Goal: Information Seeking & Learning: Learn about a topic

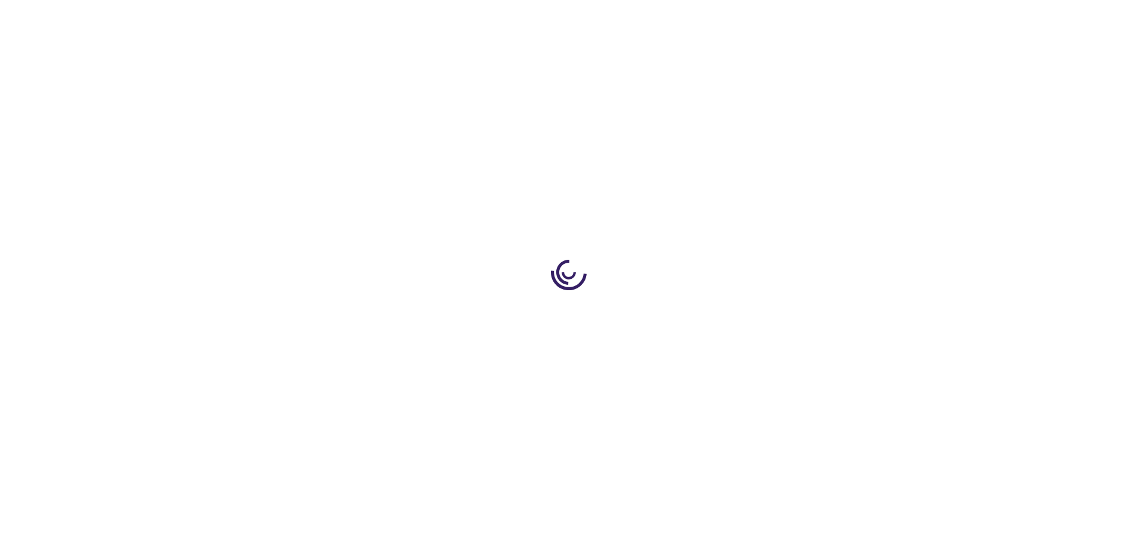
type input "0"
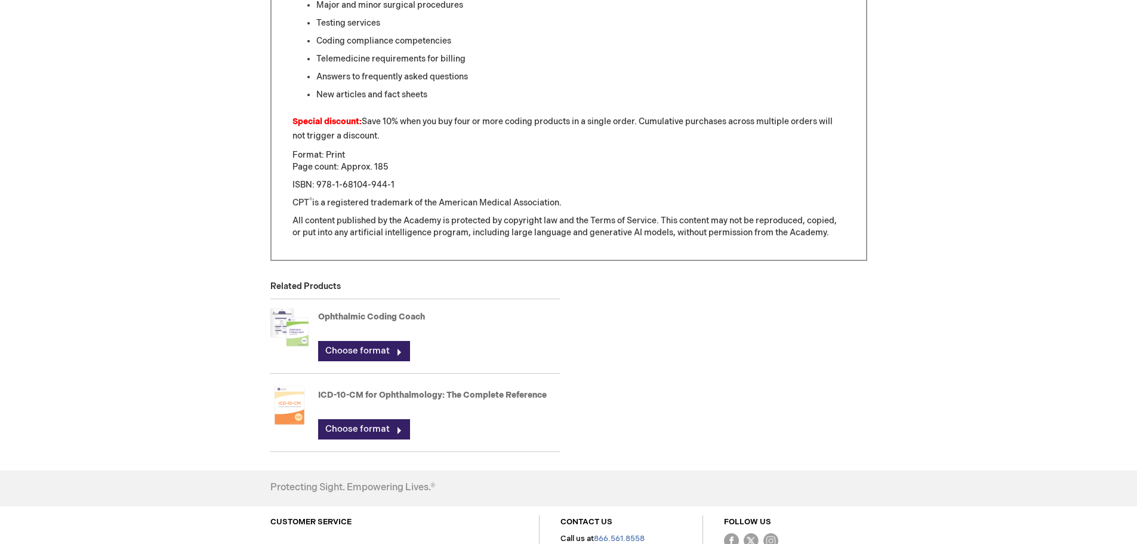
scroll to position [962, 0]
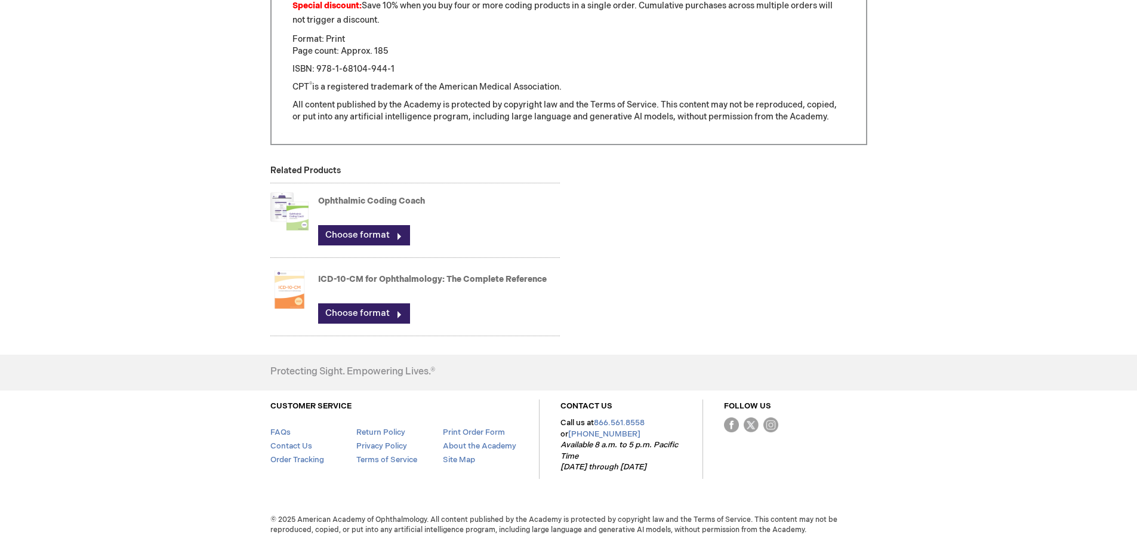
click at [371, 203] on link "Ophthalmic Coding Coach" at bounding box center [371, 201] width 107 height 10
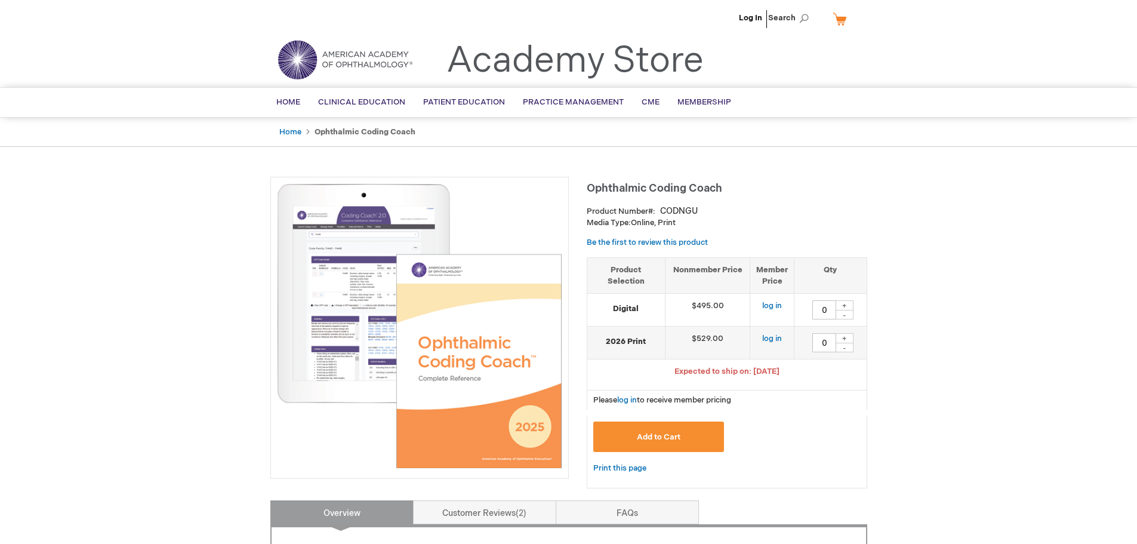
click at [350, 316] on img at bounding box center [419, 325] width 285 height 285
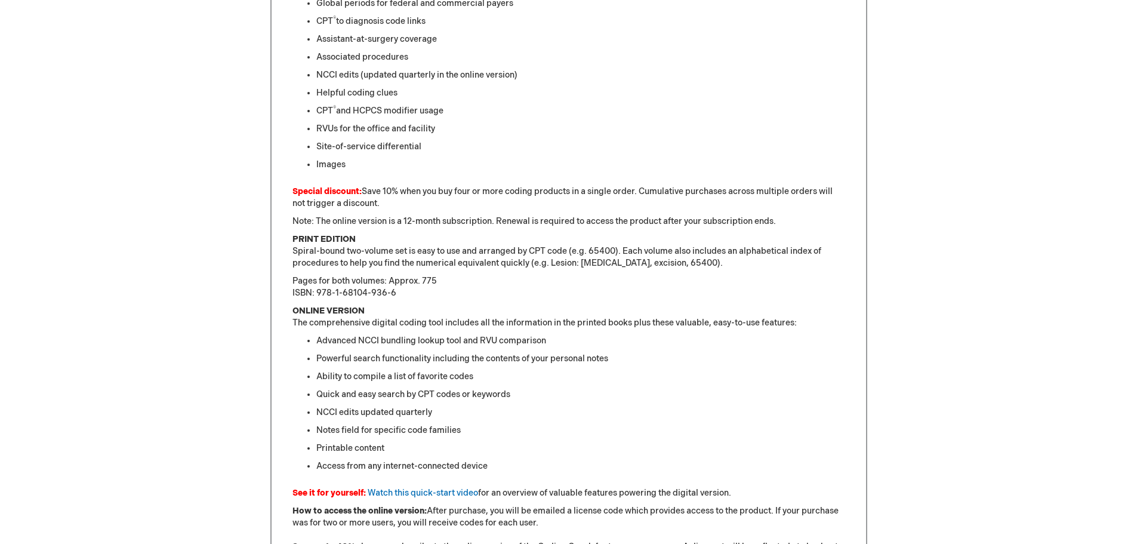
scroll to position [613, 0]
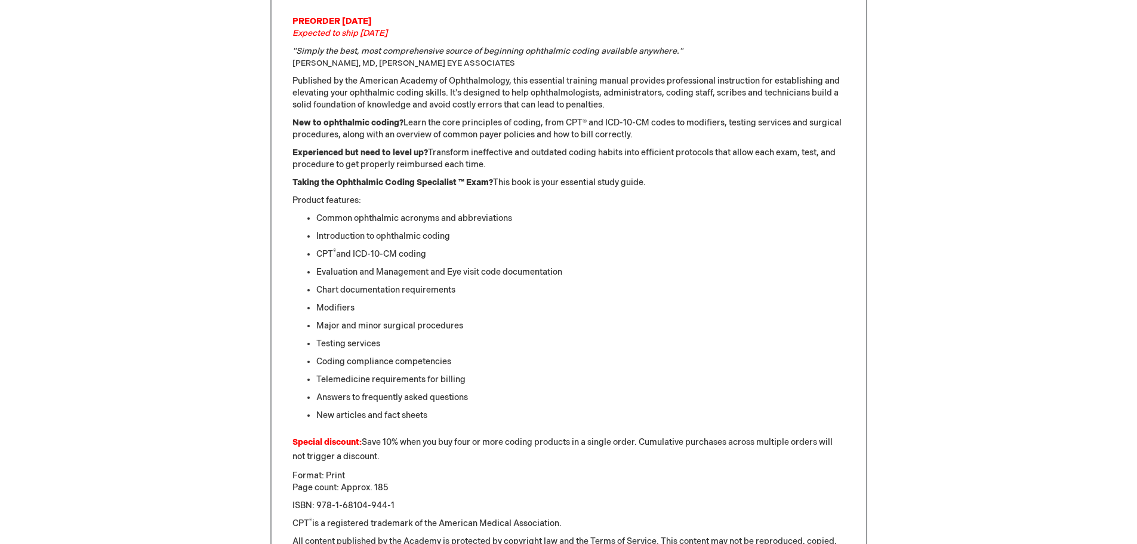
scroll to position [306, 0]
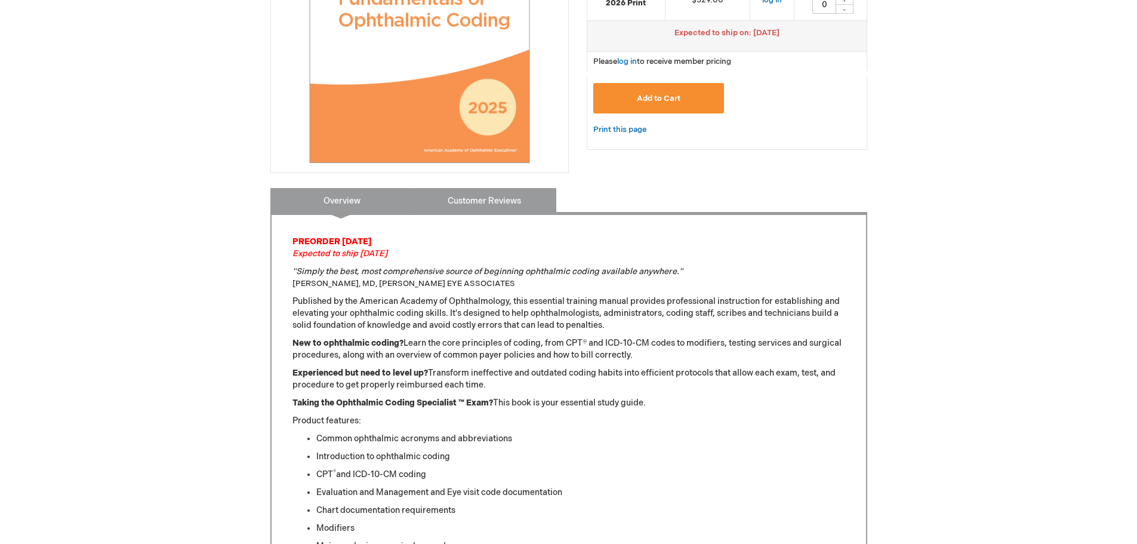
click at [489, 206] on link "Customer Reviews" at bounding box center [484, 200] width 143 height 24
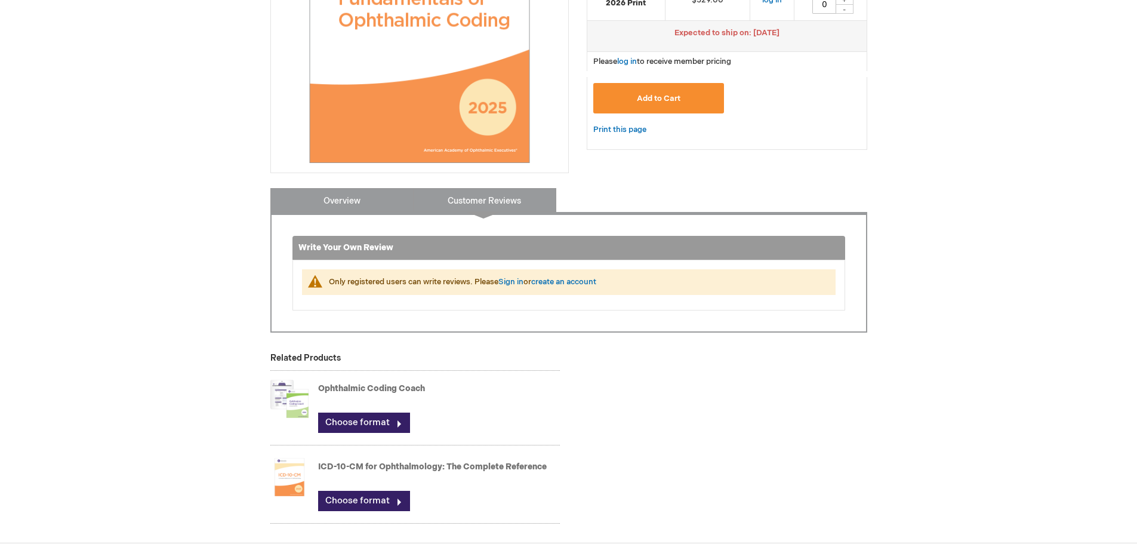
click at [332, 204] on link "Overview" at bounding box center [341, 200] width 143 height 24
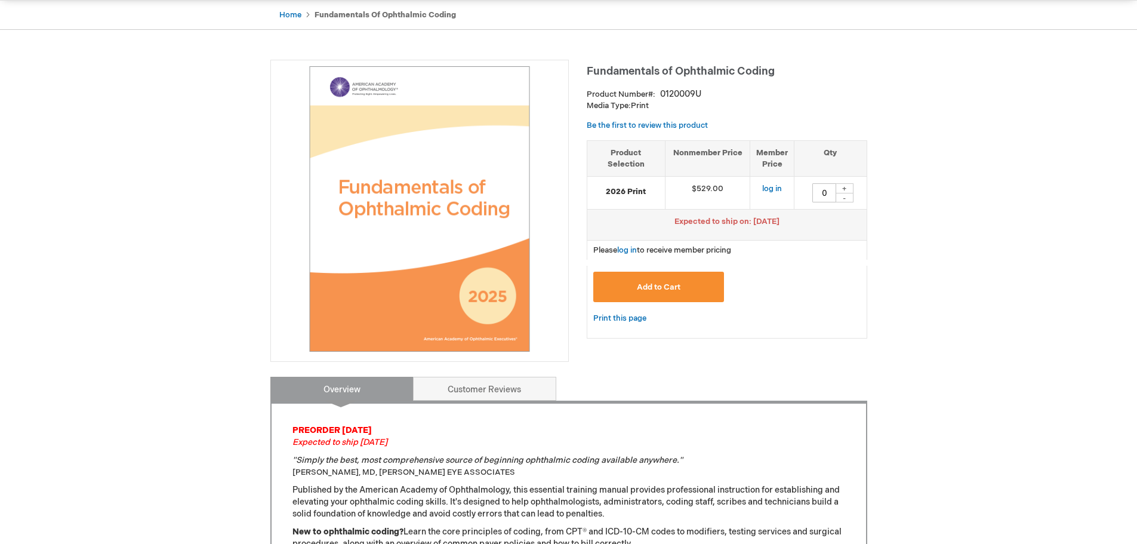
scroll to position [0, 0]
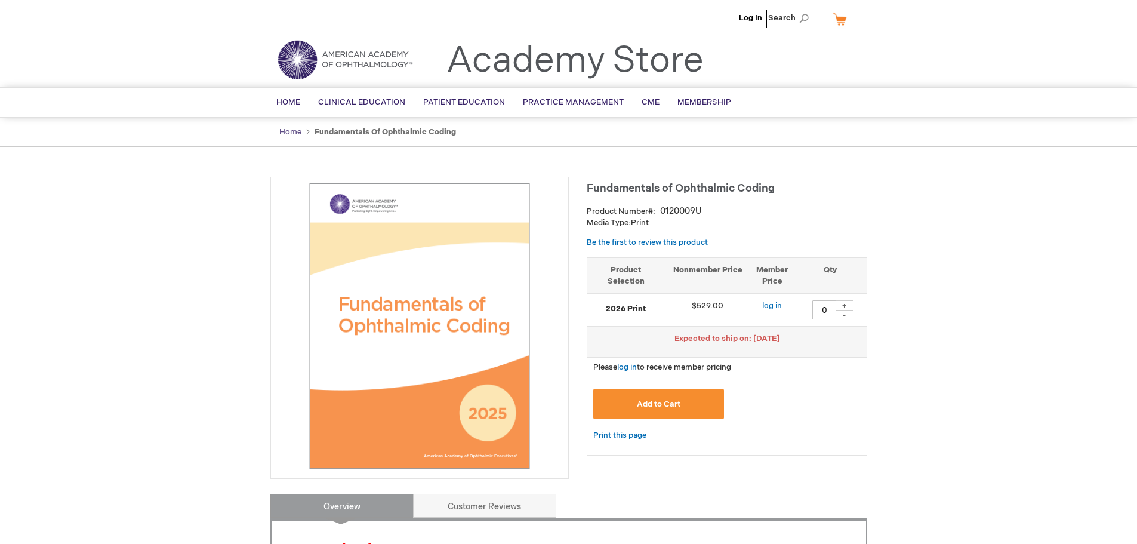
click at [292, 127] on link "Home" at bounding box center [290, 132] width 22 height 10
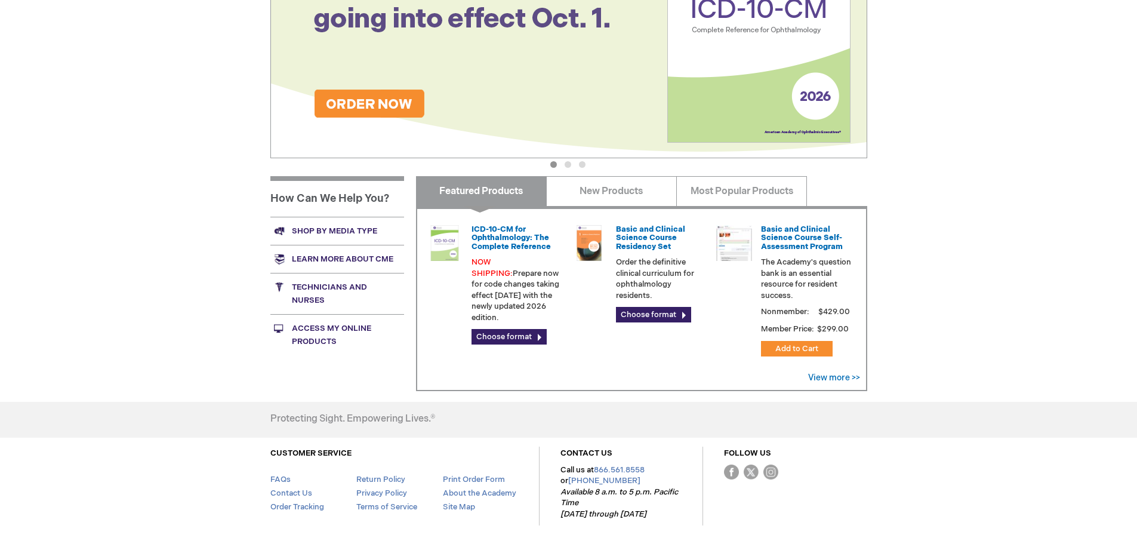
scroll to position [353, 0]
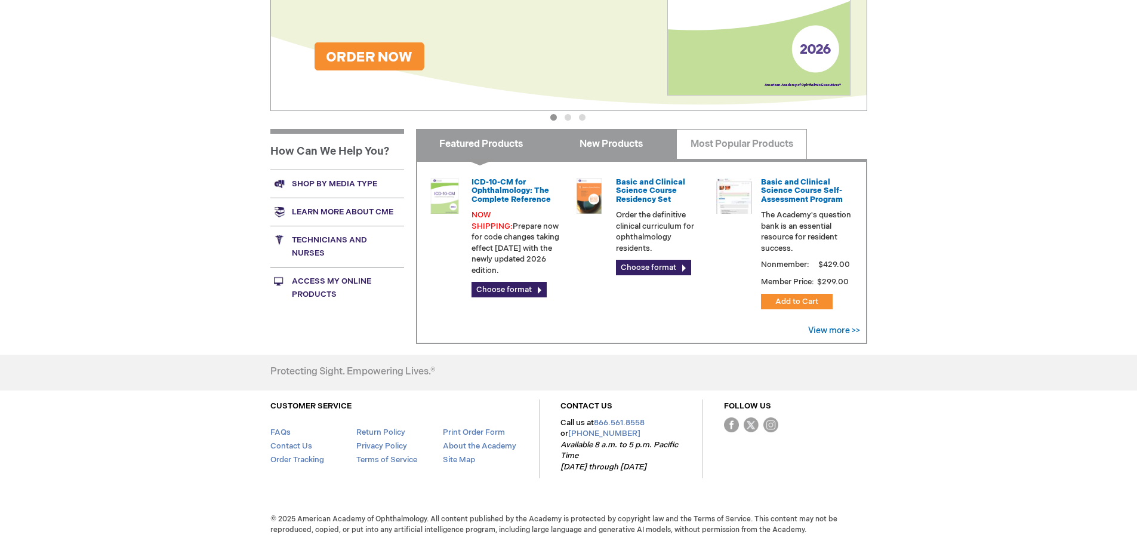
click at [604, 149] on link "New Products" at bounding box center [611, 144] width 131 height 30
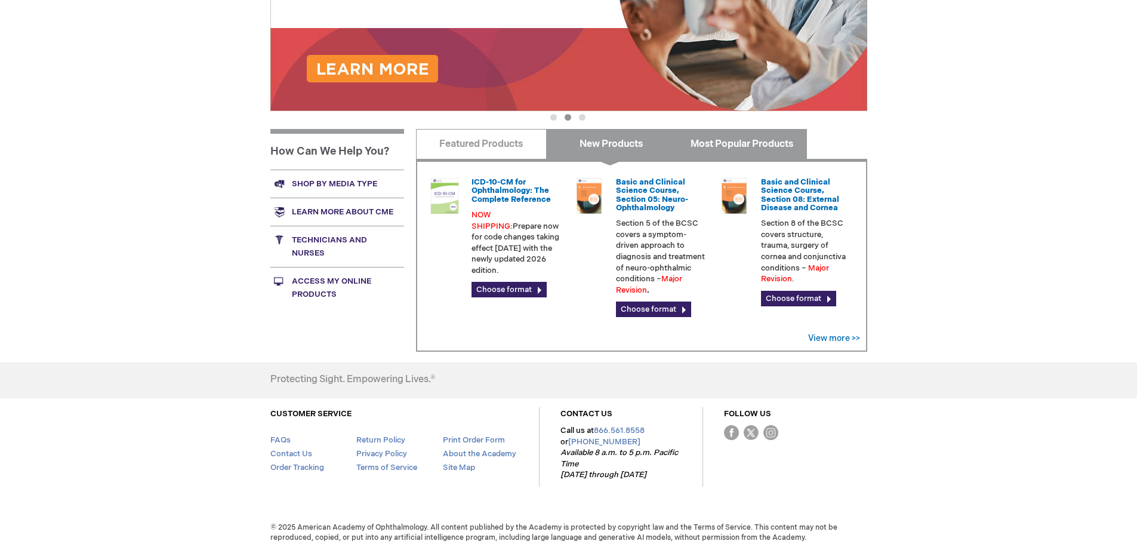
click at [706, 148] on link "Most Popular Products" at bounding box center [741, 144] width 131 height 30
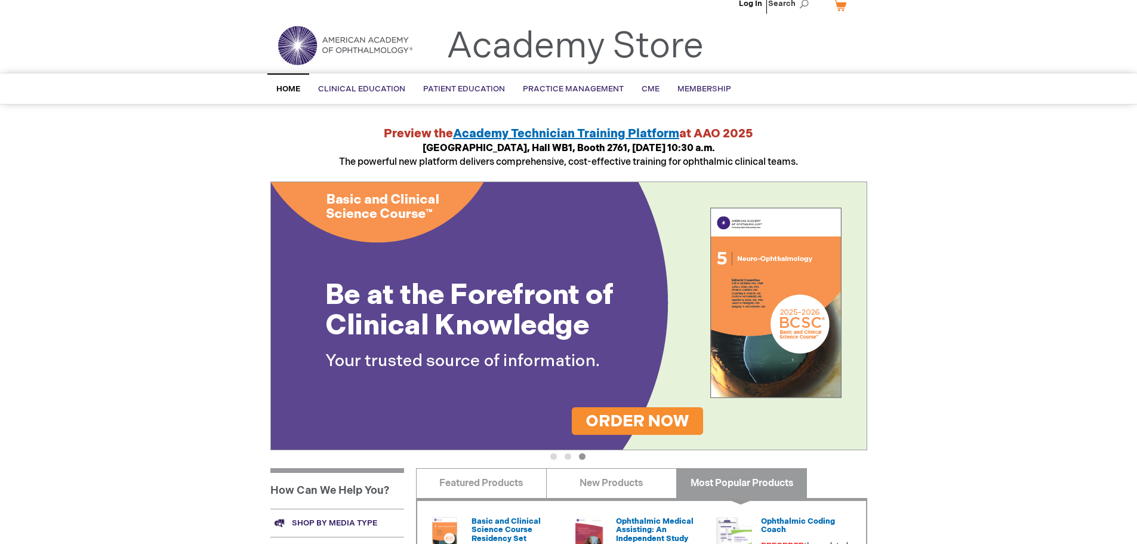
scroll to position [0, 0]
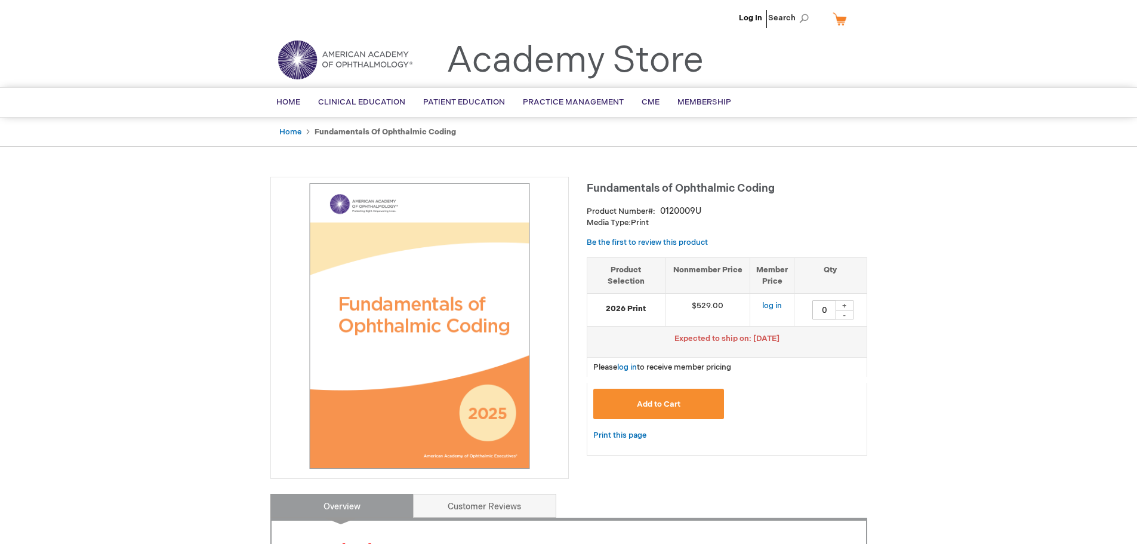
click at [453, 277] on img at bounding box center [419, 325] width 285 height 285
click at [458, 369] on img at bounding box center [419, 325] width 285 height 285
click at [436, 287] on img at bounding box center [419, 325] width 285 height 285
click at [434, 320] on img at bounding box center [419, 325] width 285 height 285
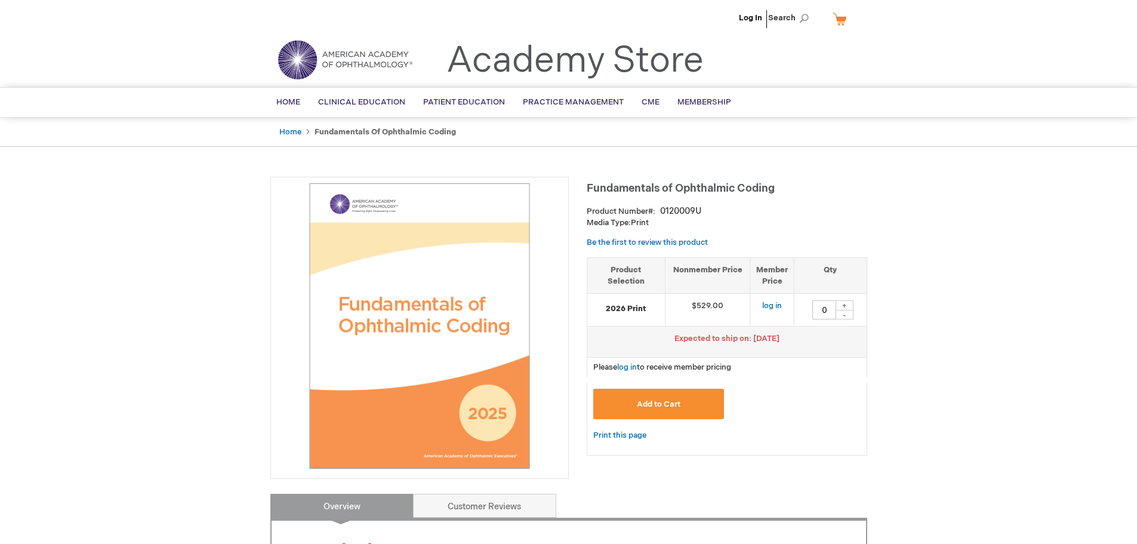
click at [434, 320] on img at bounding box center [419, 325] width 285 height 285
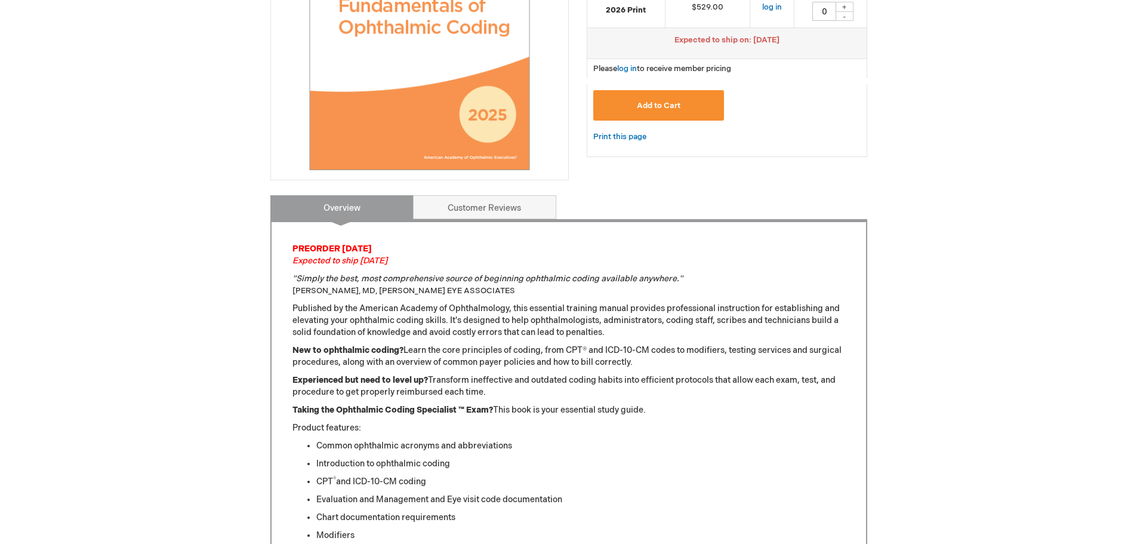
scroll to position [656, 0]
